Goal: Navigation & Orientation: Find specific page/section

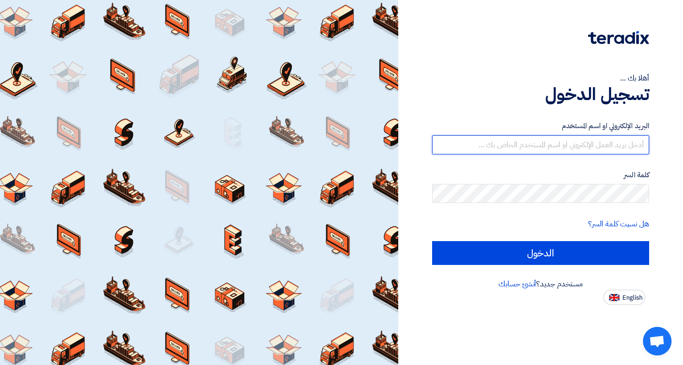
type input "[EMAIL_ADDRESS][DOMAIN_NAME]"
click at [528, 146] on input "[EMAIL_ADDRESS][DOMAIN_NAME]" at bounding box center [540, 145] width 217 height 19
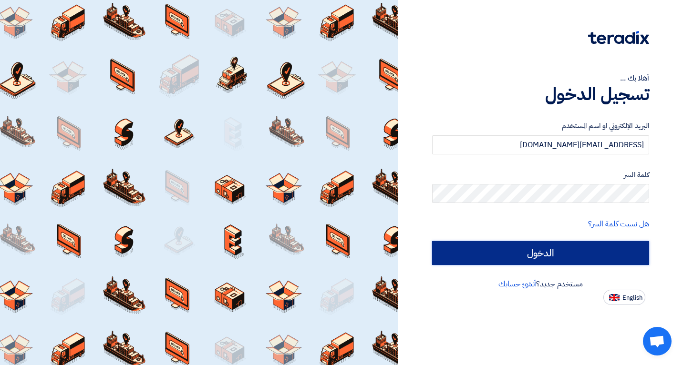
click at [540, 251] on input "الدخول" at bounding box center [540, 253] width 217 height 24
type input "Sign in"
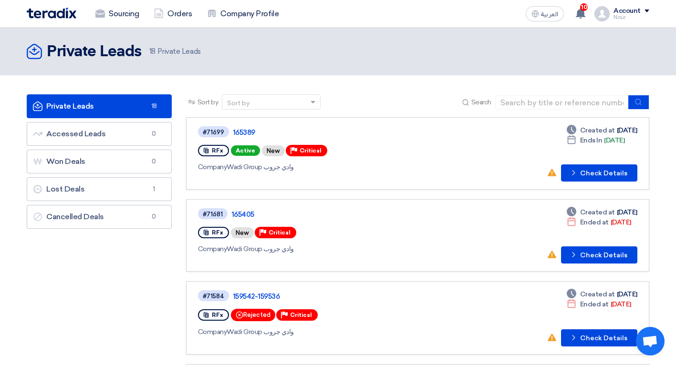
click at [637, 10] on div "Account" at bounding box center [627, 11] width 27 height 8
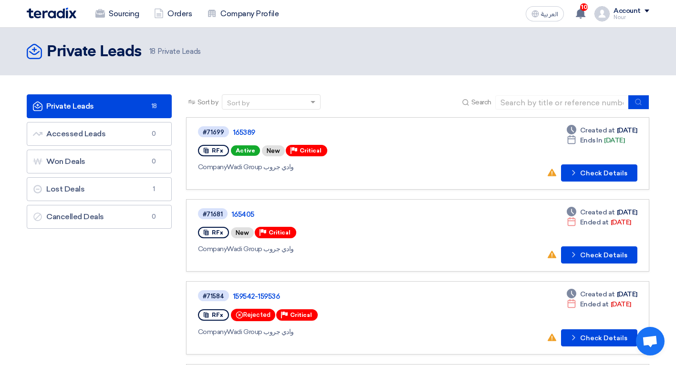
click at [630, 13] on div "Account" at bounding box center [627, 11] width 27 height 8
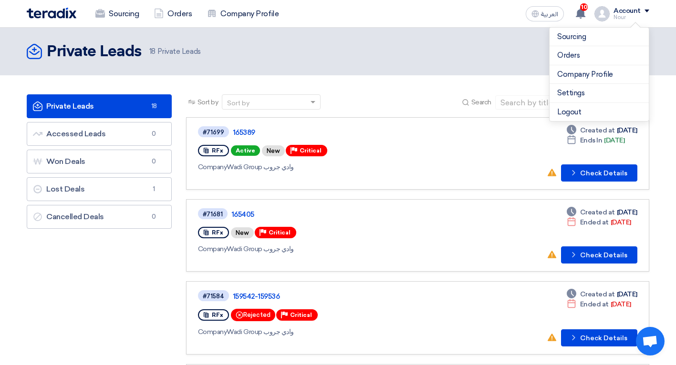
click at [533, 64] on header "Private Leads Private Leads 18 Private Leads" at bounding box center [338, 52] width 676 height 48
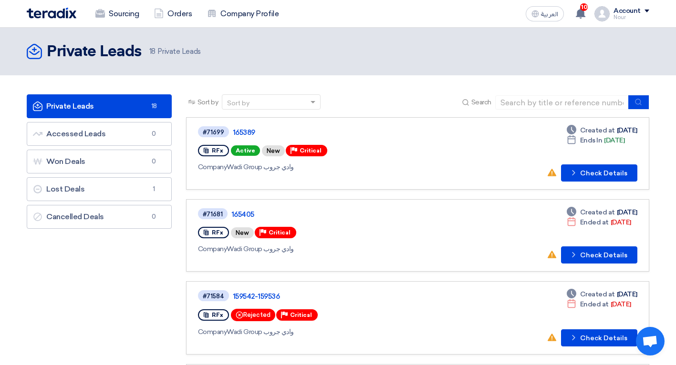
click at [612, 15] on div "Account Nour Sourcing Orders Company Profile Settings Logout" at bounding box center [622, 13] width 55 height 15
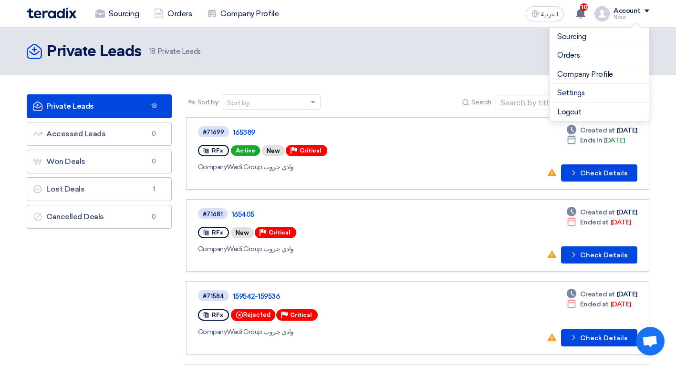
click at [460, 59] on div "Private Leads Private Leads 18 Private Leads" at bounding box center [338, 51] width 623 height 19
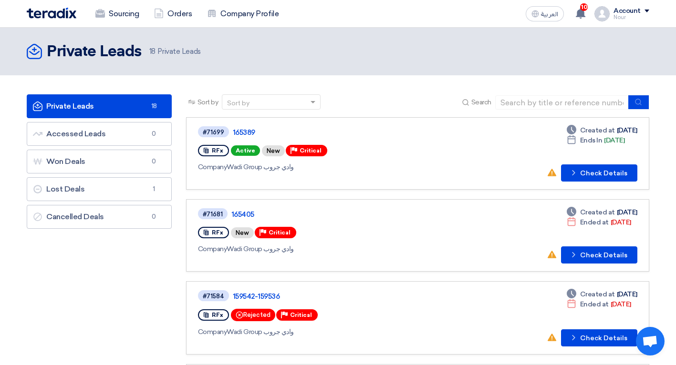
click at [631, 10] on div "Account" at bounding box center [627, 11] width 27 height 8
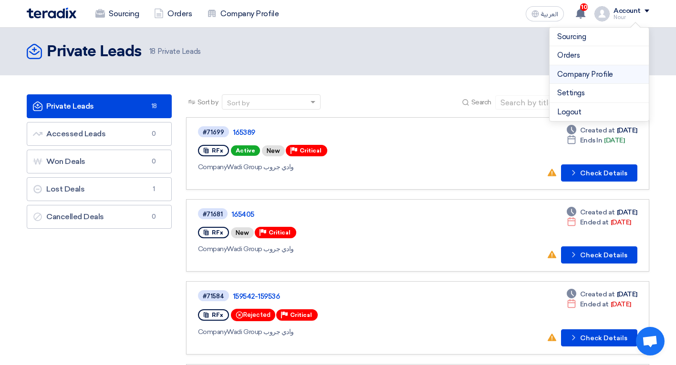
click at [569, 77] on link "Company Profile" at bounding box center [599, 74] width 84 height 11
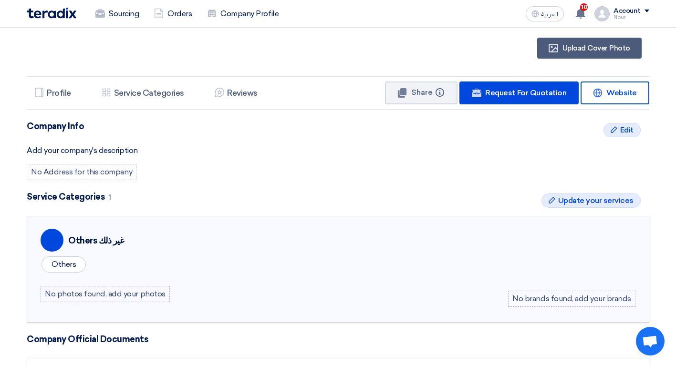
scroll to position [127, 0]
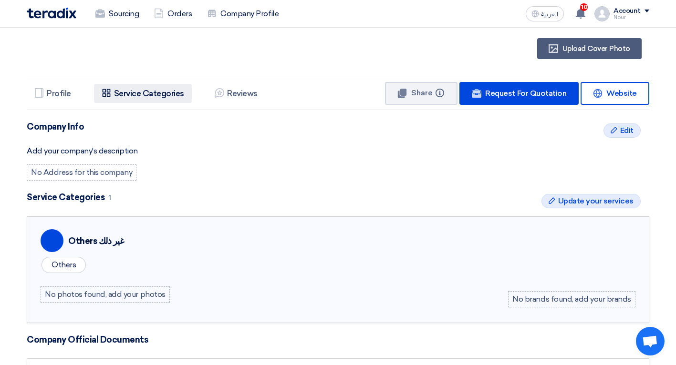
click at [144, 98] on li "Services & Activities Service Categories" at bounding box center [143, 93] width 98 height 19
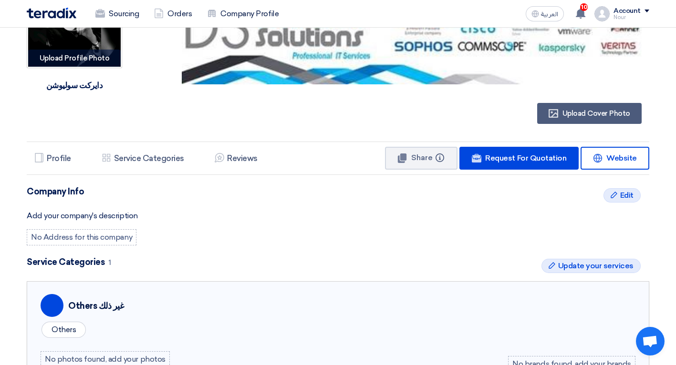
scroll to position [63, 0]
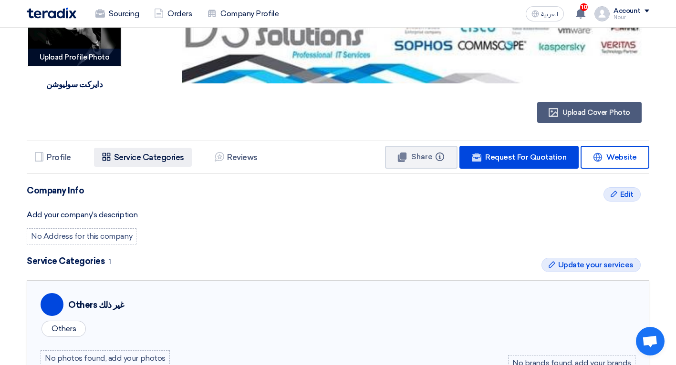
click at [135, 163] on li "Services & Activities Service Categories" at bounding box center [143, 157] width 98 height 19
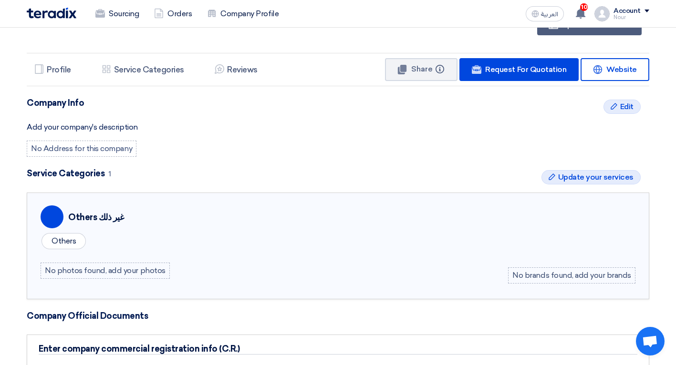
scroll to position [80, 0]
